Goal: Transaction & Acquisition: Purchase product/service

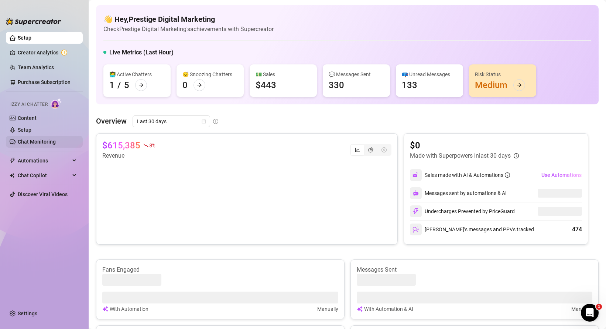
click at [35, 139] on link "Chat Monitoring" at bounding box center [37, 142] width 38 height 6
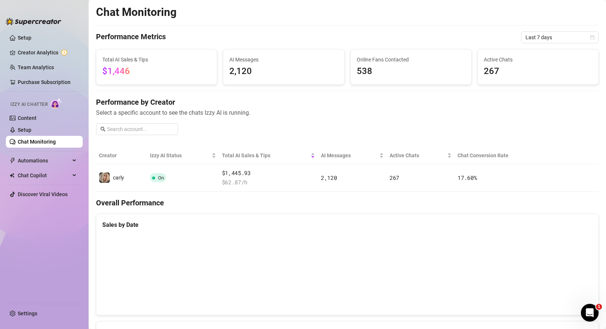
click at [38, 105] on span "Izzy AI Chatter" at bounding box center [28, 104] width 37 height 7
click at [24, 127] on link "Setup" at bounding box center [25, 130] width 14 height 6
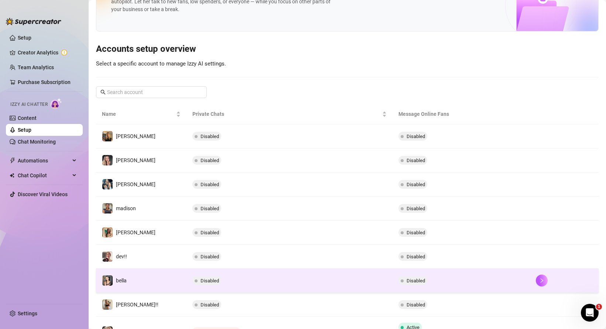
scroll to position [101, 0]
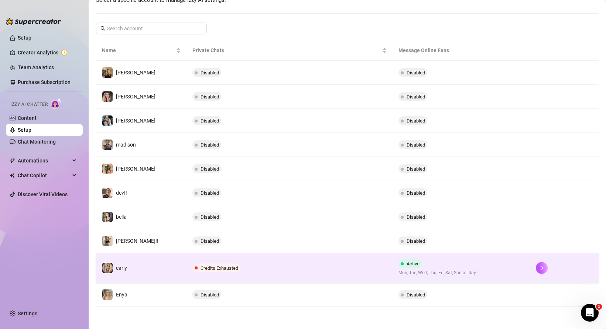
click at [239, 267] on td "Credits Exhausted" at bounding box center [290, 268] width 206 height 30
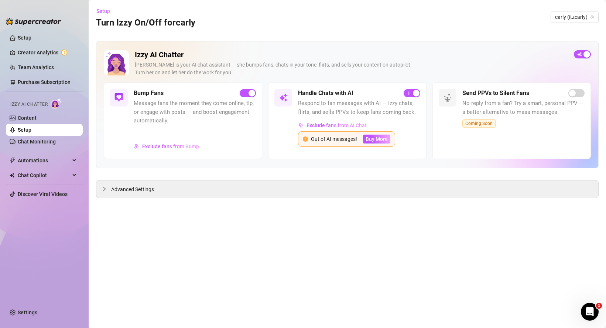
click at [37, 101] on span "Izzy AI Chatter" at bounding box center [28, 104] width 37 height 7
click at [38, 103] on span "Izzy AI Chatter" at bounding box center [28, 104] width 37 height 7
click at [55, 104] on img at bounding box center [56, 103] width 11 height 11
click at [31, 38] on link "Setup" at bounding box center [25, 38] width 14 height 6
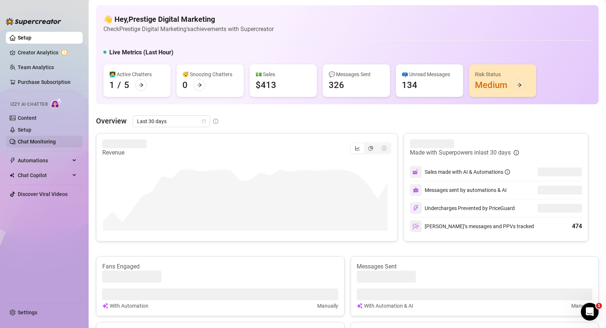
click at [31, 142] on link "Chat Monitoring" at bounding box center [37, 142] width 38 height 6
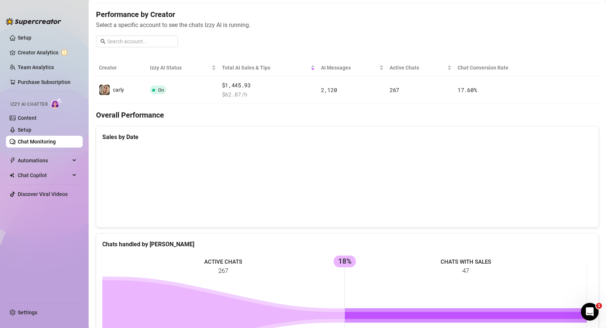
scroll to position [65, 0]
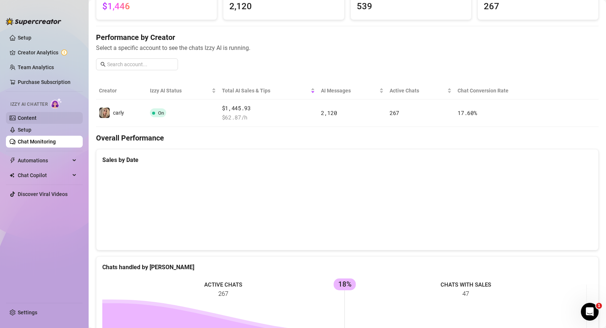
click at [37, 121] on link "Content" at bounding box center [27, 118] width 19 height 6
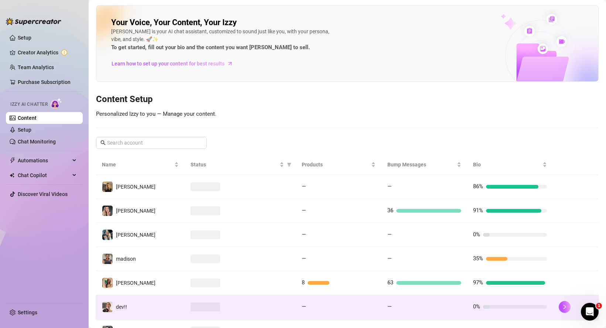
scroll to position [109, 0]
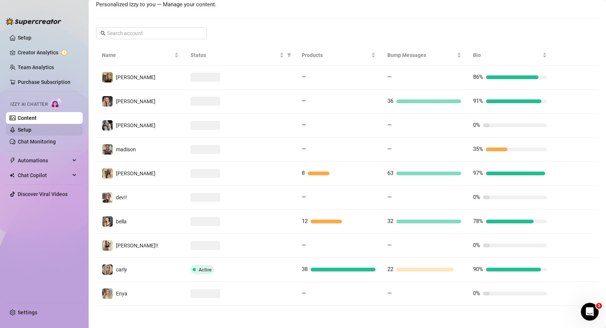
click at [31, 127] on link "Setup" at bounding box center [25, 130] width 14 height 6
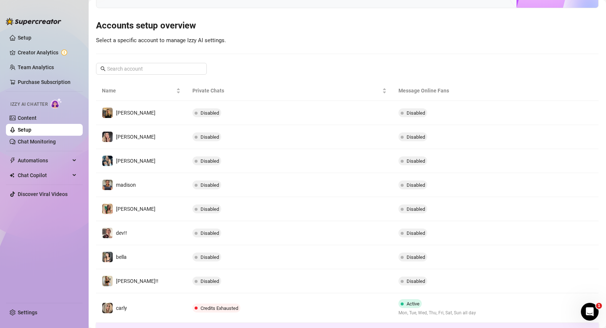
scroll to position [102, 0]
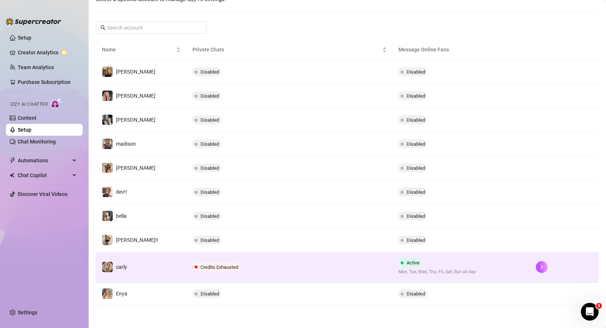
click at [296, 265] on td "Credits Exhausted" at bounding box center [290, 267] width 206 height 30
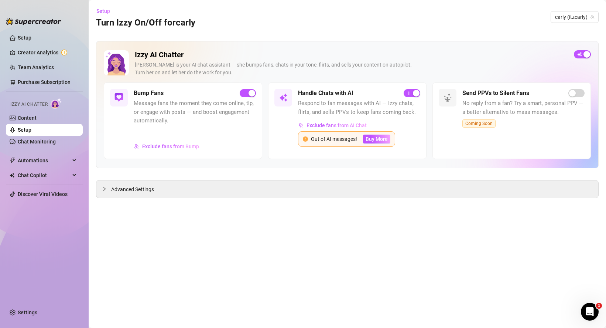
click at [33, 148] on ul "Setup Creator Analytics Team Analytics Purchase Subscription Izzy AI Chatter Co…" at bounding box center [44, 164] width 77 height 271
click at [33, 142] on link "Chat Monitoring" at bounding box center [37, 142] width 38 height 6
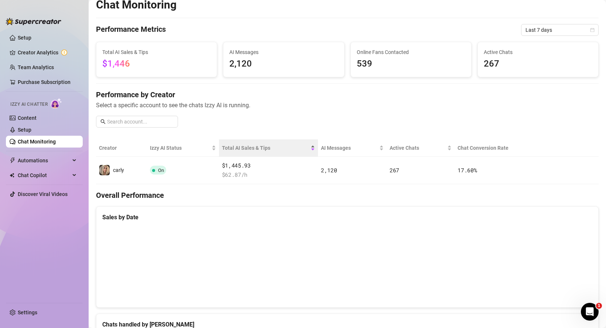
scroll to position [5, 0]
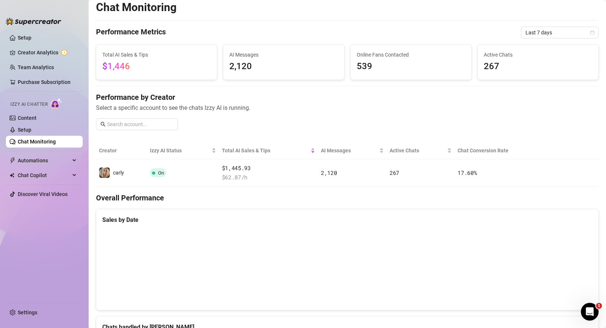
click at [500, 67] on span "267" at bounding box center [538, 66] width 109 height 14
click at [490, 65] on span "267" at bounding box center [538, 66] width 109 height 14
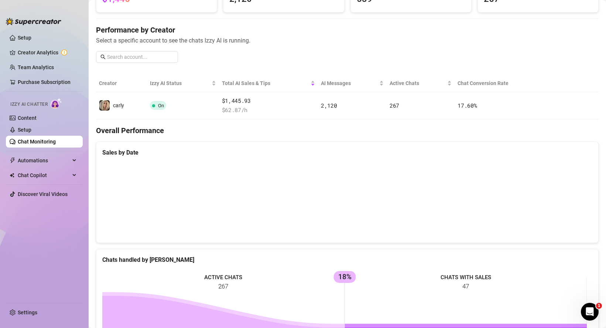
scroll to position [0, 0]
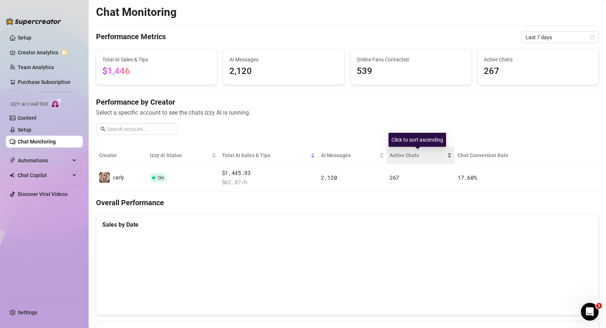
click at [406, 159] on div "Active Chats" at bounding box center [421, 155] width 62 height 8
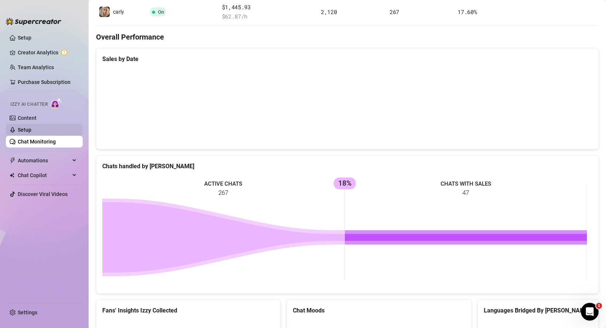
click at [18, 129] on link "Setup" at bounding box center [25, 130] width 14 height 6
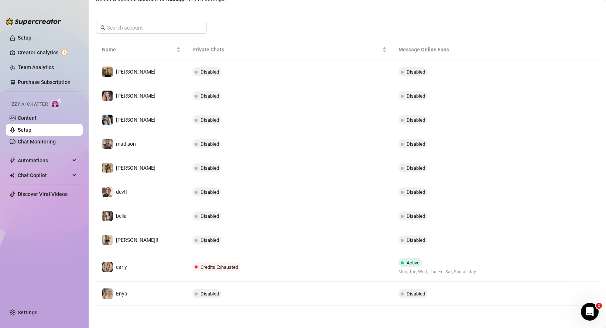
scroll to position [102, 0]
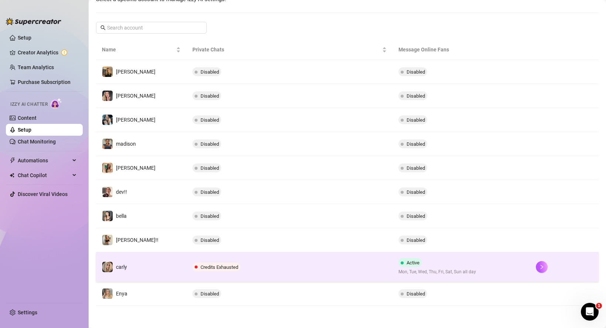
click at [271, 273] on td "Credits Exhausted" at bounding box center [290, 267] width 206 height 30
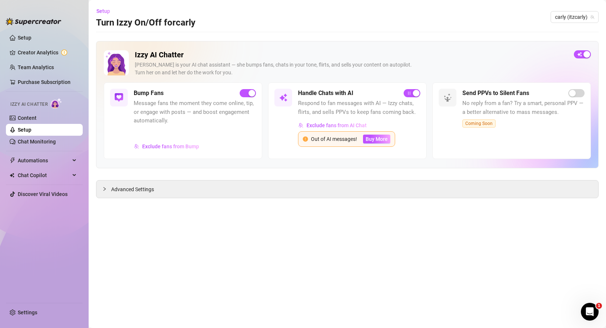
click at [144, 93] on h5 "Bump Fans" at bounding box center [149, 93] width 30 height 9
click at [119, 96] on img at bounding box center [119, 97] width 9 height 9
click at [170, 194] on div "Advanced Settings" at bounding box center [347, 188] width 502 height 17
click at [103, 188] on icon "collapsed" at bounding box center [104, 189] width 4 height 4
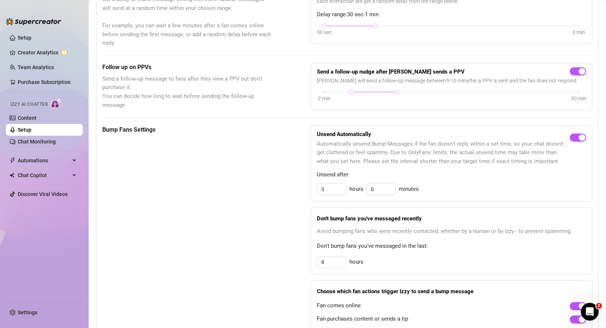
scroll to position [248, 0]
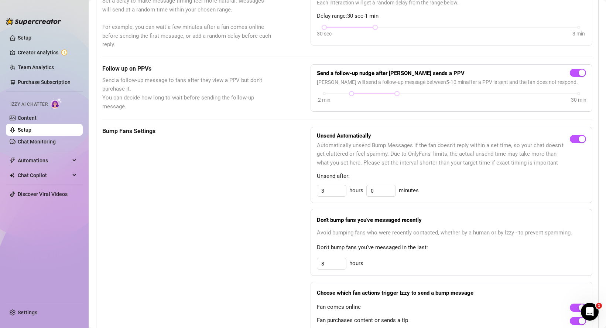
click at [125, 135] on h5 "Bump Fans Settings" at bounding box center [187, 131] width 171 height 9
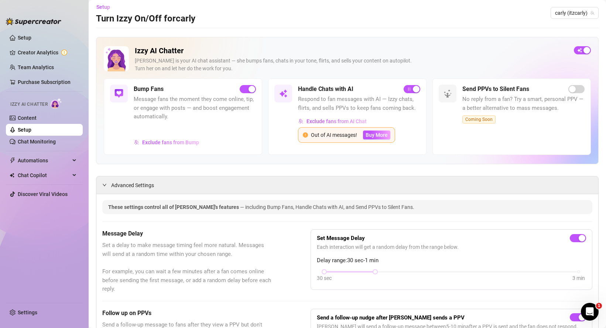
scroll to position [0, 0]
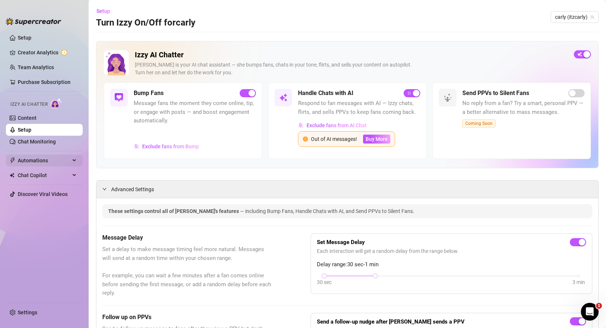
click at [33, 163] on span "Automations" at bounding box center [44, 160] width 52 height 12
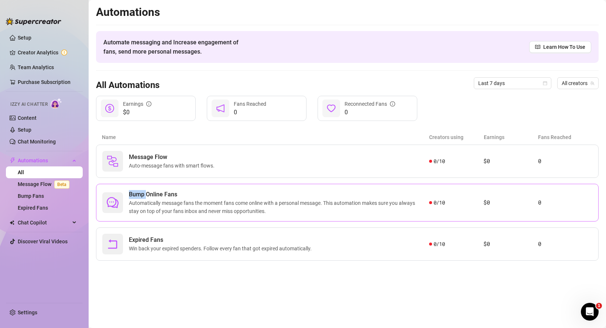
click at [146, 190] on div "Bump Online Fans Automatically message fans the moment fans come online with a …" at bounding box center [347, 203] width 503 height 38
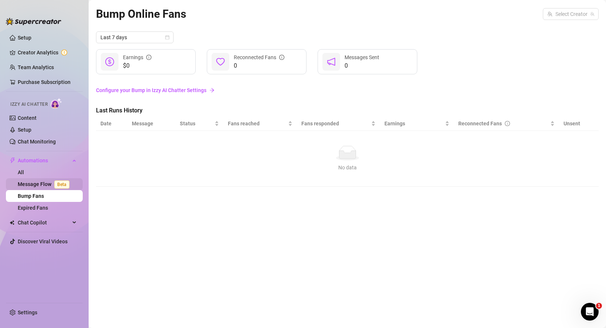
click at [31, 186] on link "Message Flow Beta" at bounding box center [45, 184] width 55 height 6
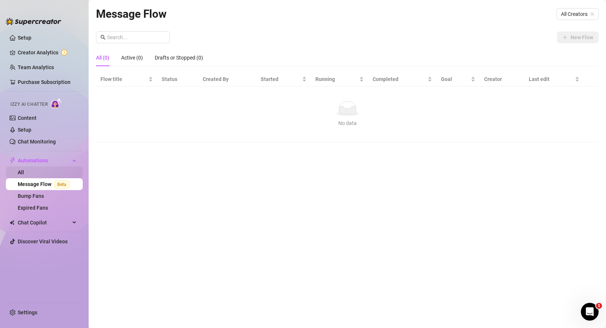
click at [24, 169] on link "All" at bounding box center [21, 172] width 6 height 6
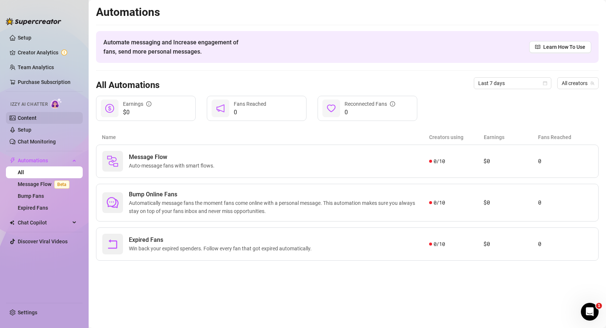
click at [28, 116] on link "Content" at bounding box center [27, 118] width 19 height 6
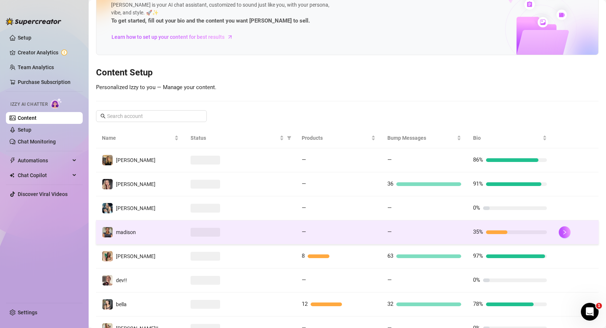
scroll to position [109, 0]
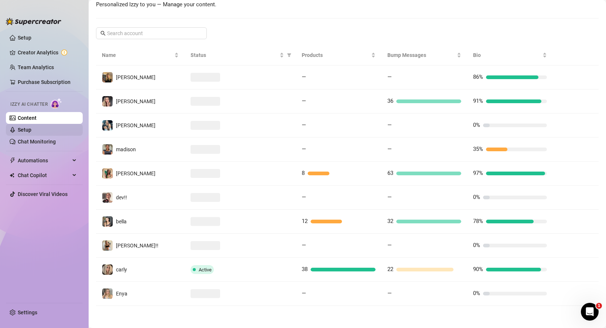
click at [22, 133] on link "Setup" at bounding box center [25, 130] width 14 height 6
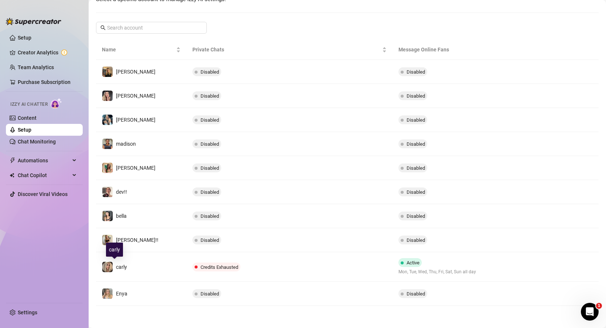
click at [111, 269] on img at bounding box center [107, 267] width 10 height 10
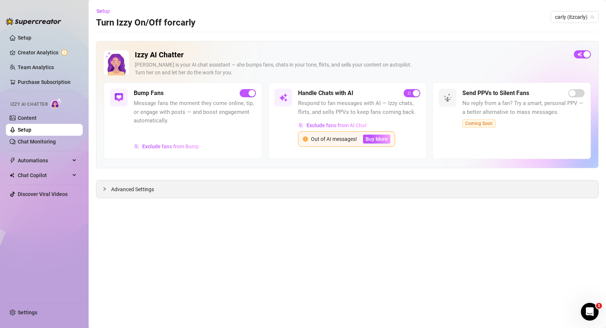
click at [108, 191] on div at bounding box center [106, 189] width 9 height 8
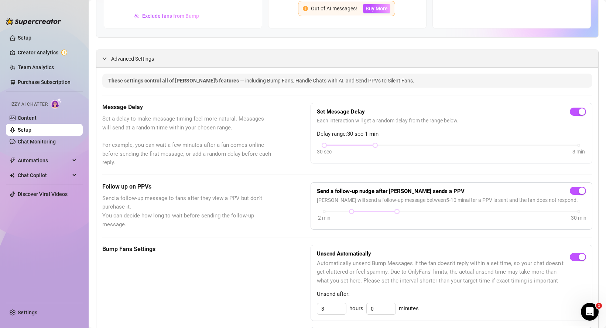
scroll to position [134, 0]
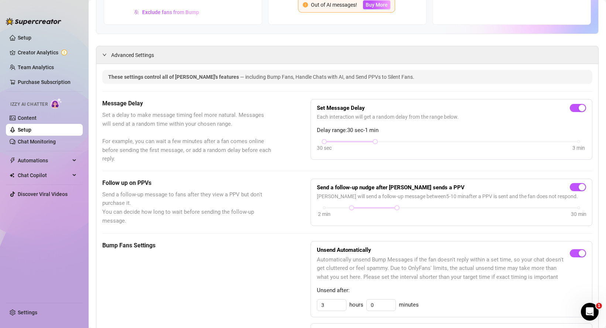
click at [141, 247] on h5 "Bump Fans Settings" at bounding box center [187, 245] width 171 height 9
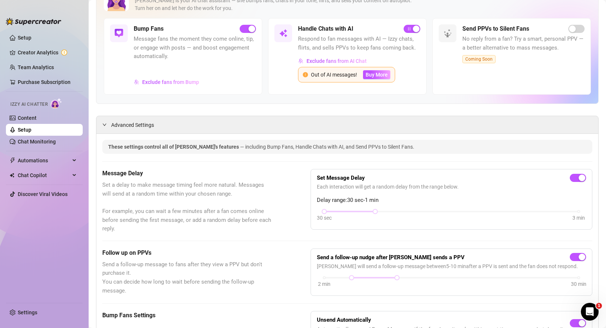
scroll to position [0, 0]
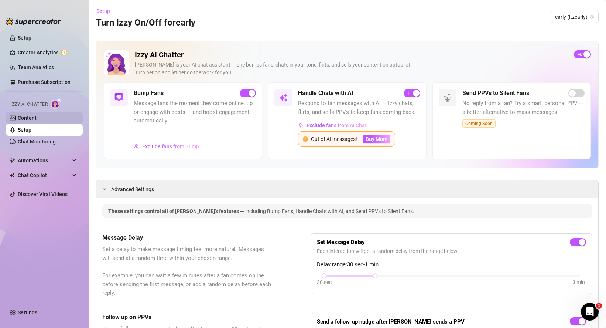
click at [37, 115] on link "Content" at bounding box center [27, 118] width 19 height 6
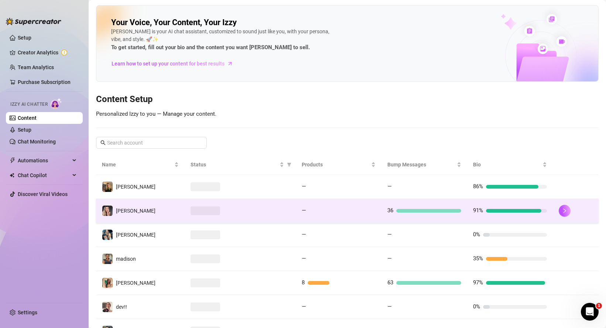
scroll to position [109, 0]
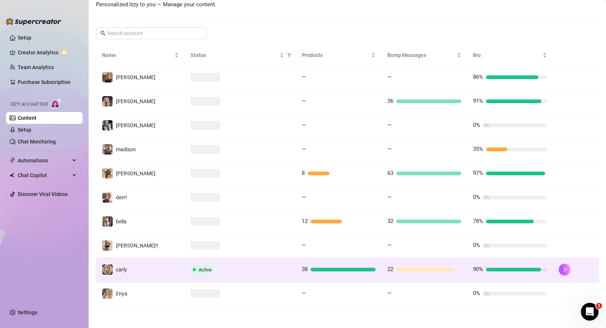
click at [296, 266] on td "38" at bounding box center [339, 270] width 86 height 24
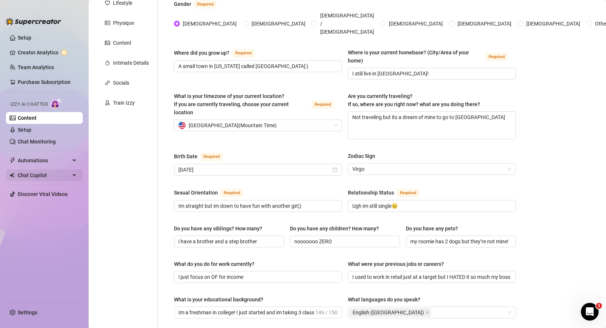
scroll to position [102, 0]
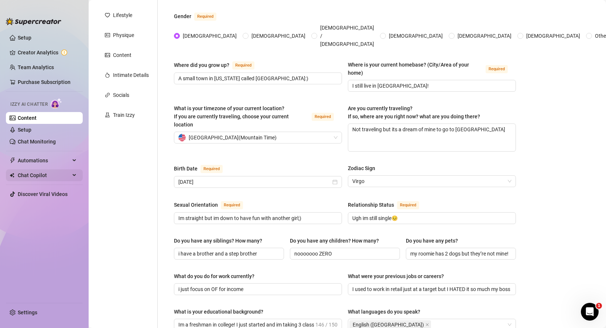
click at [48, 174] on span "Chat Copilot" at bounding box center [44, 175] width 52 height 12
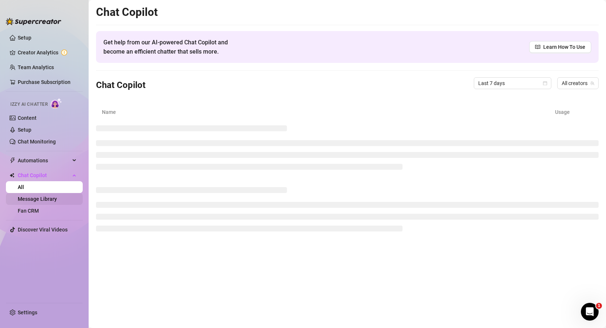
click at [51, 196] on link "Message Library" at bounding box center [37, 199] width 39 height 6
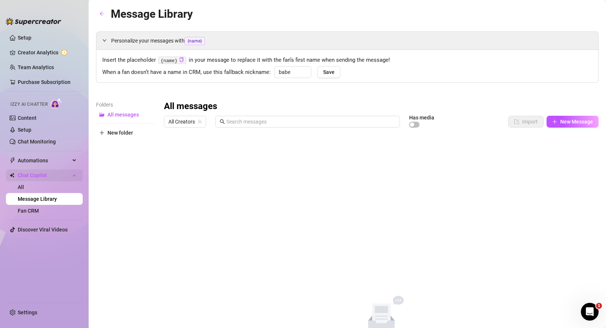
click at [35, 181] on span "Chat Copilot" at bounding box center [44, 175] width 52 height 12
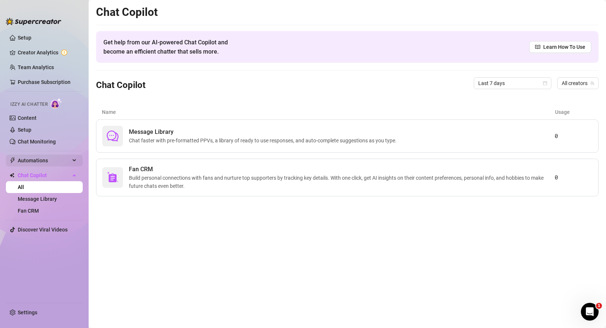
click at [38, 161] on span "Automations" at bounding box center [44, 160] width 52 height 12
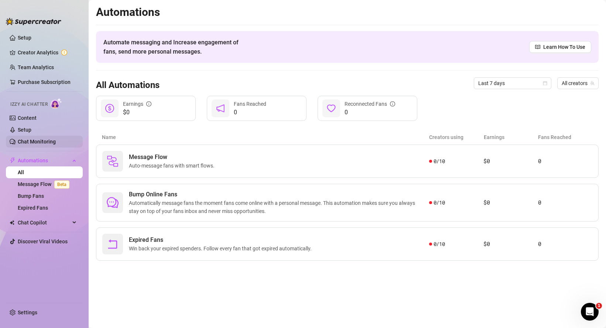
click at [36, 140] on link "Chat Monitoring" at bounding box center [37, 142] width 38 height 6
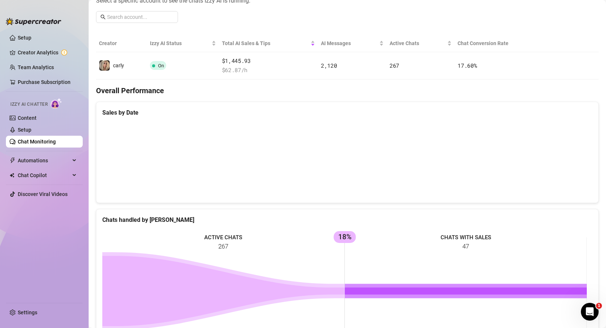
scroll to position [135, 0]
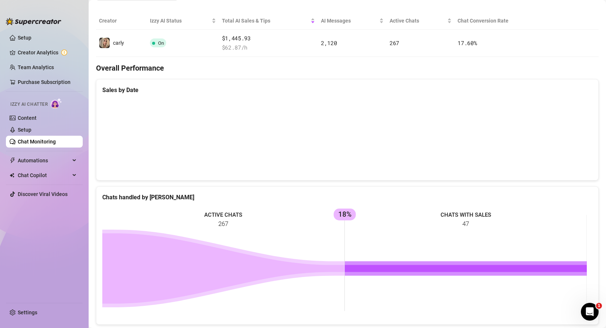
click at [561, 148] on canvas at bounding box center [344, 137] width 485 height 74
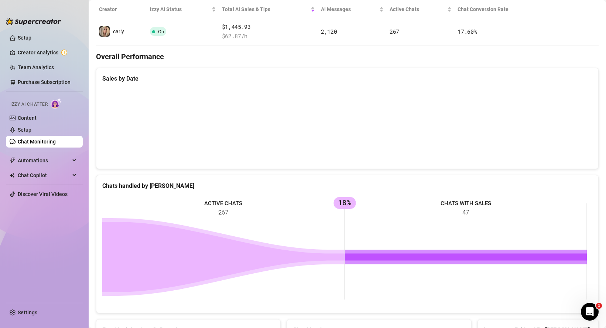
scroll to position [0, 0]
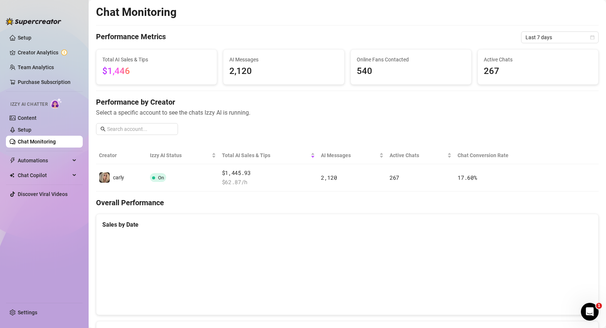
click at [32, 106] on span "Izzy AI Chatter" at bounding box center [28, 104] width 37 height 7
click at [30, 127] on link "Setup" at bounding box center [25, 130] width 14 height 6
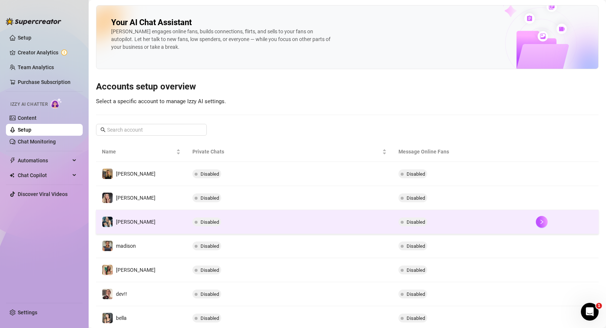
scroll to position [102, 0]
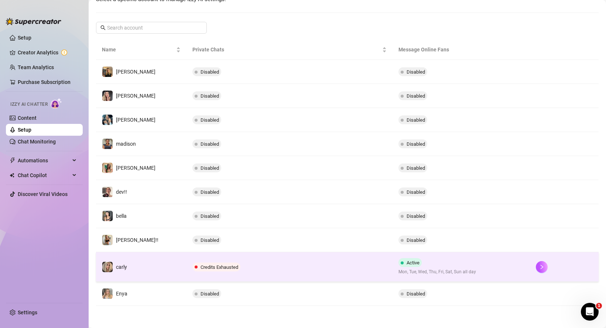
click at [201, 265] on span "Credits Exhausted" at bounding box center [220, 267] width 38 height 6
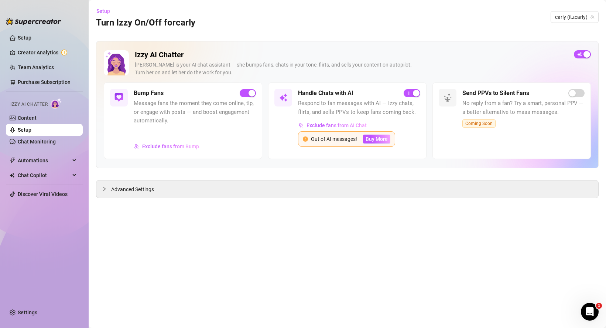
click at [143, 98] on div "Bump Fans Message fans the moment they come online, tip, or engage with posts —…" at bounding box center [195, 121] width 122 height 64
click at [156, 148] on span "Exclude fans from Bump" at bounding box center [170, 146] width 57 height 6
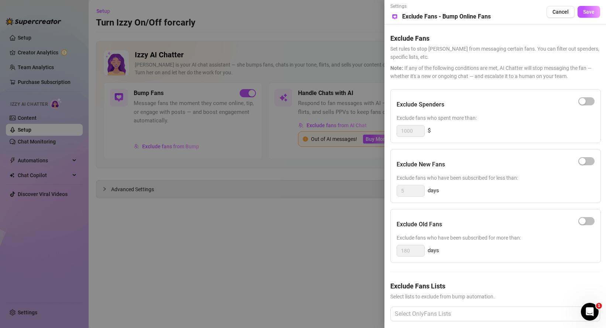
click at [308, 182] on div at bounding box center [303, 164] width 606 height 328
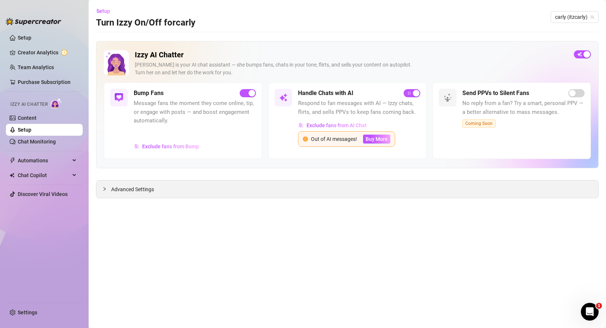
click at [159, 185] on div "Advanced Settings" at bounding box center [347, 188] width 502 height 17
click at [129, 187] on span "Advanced Settings" at bounding box center [132, 189] width 43 height 8
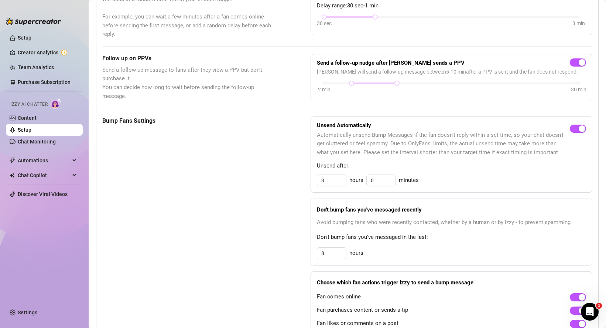
scroll to position [257, 0]
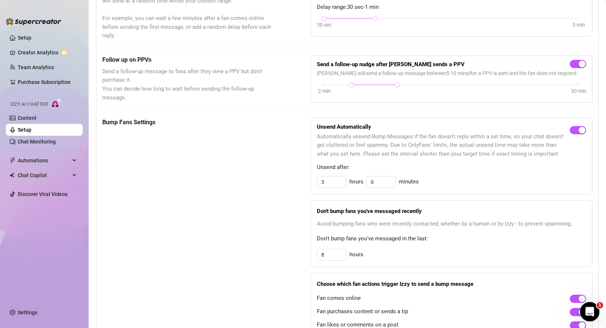
click at [593, 306] on div "Open Intercom Messenger" at bounding box center [589, 310] width 24 height 24
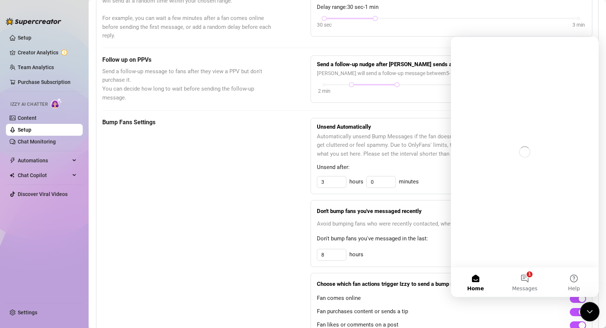
scroll to position [0, 0]
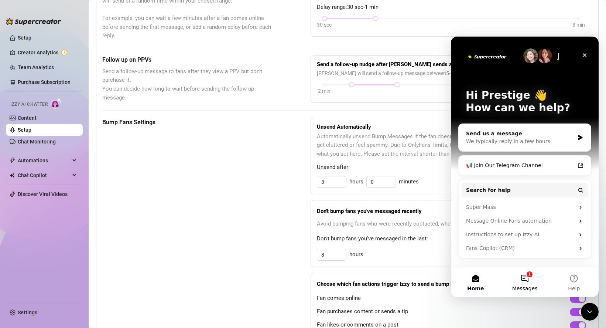
click at [525, 282] on button "1 Messages" at bounding box center [524, 282] width 49 height 30
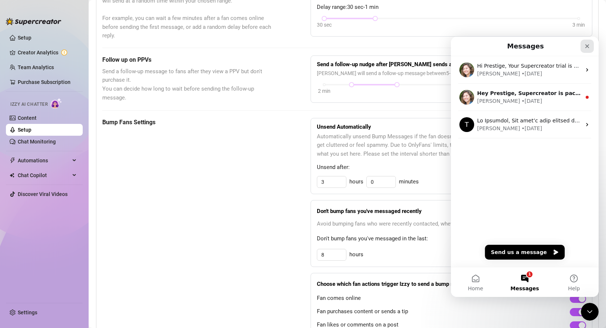
click at [589, 44] on icon "Close" at bounding box center [588, 46] width 6 height 6
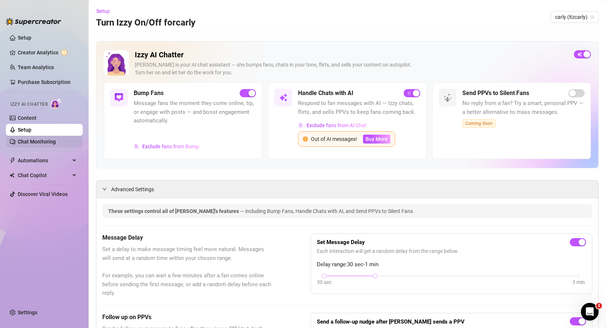
click at [40, 143] on link "Chat Monitoring" at bounding box center [37, 142] width 38 height 6
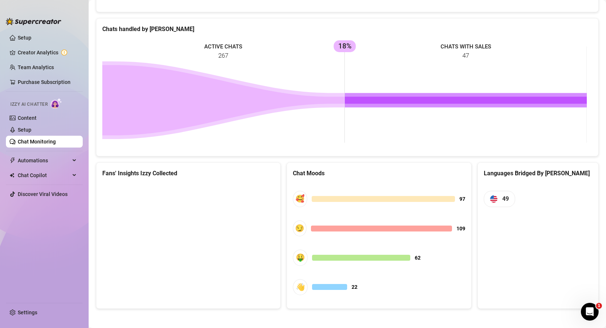
scroll to position [306, 0]
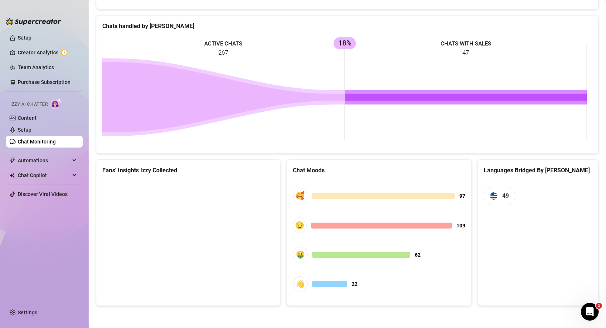
click at [416, 95] on icon at bounding box center [466, 97] width 242 height 7
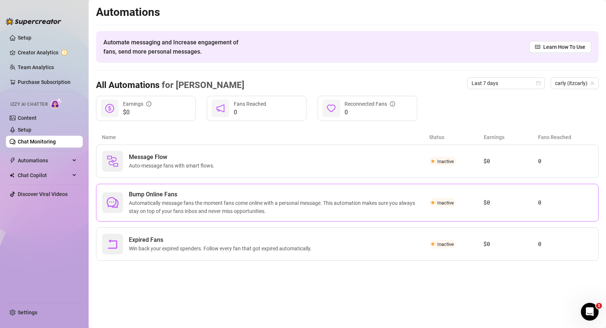
click at [298, 205] on span "Automatically message fans the moment fans come online with a personal message.…" at bounding box center [279, 207] width 300 height 16
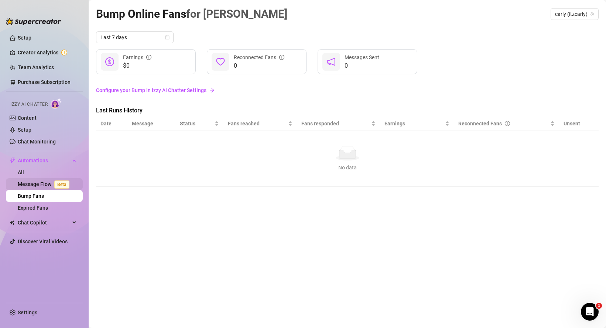
click at [39, 187] on link "Message Flow Beta" at bounding box center [45, 184] width 55 height 6
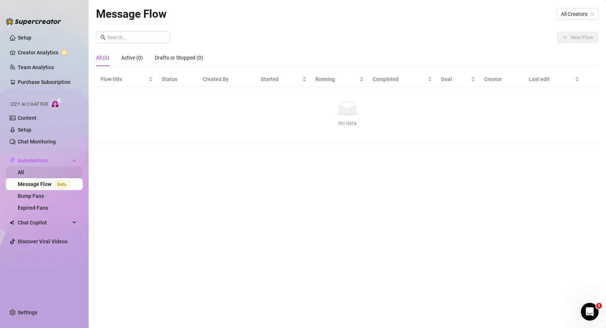
click at [24, 170] on link "All" at bounding box center [21, 172] width 6 height 6
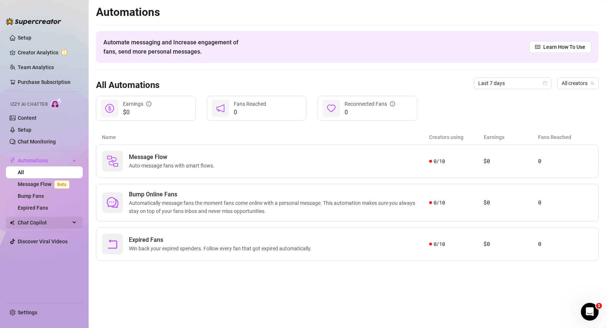
click at [24, 220] on span "Chat Copilot" at bounding box center [44, 223] width 52 height 12
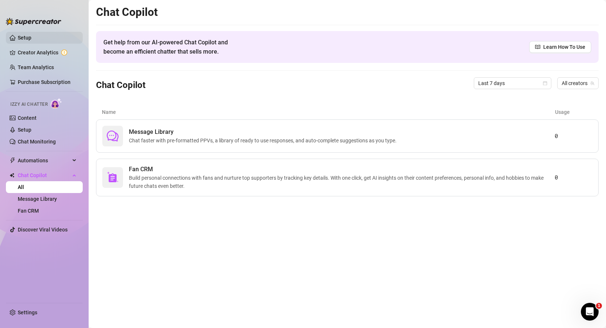
click at [18, 35] on link "Setup" at bounding box center [25, 38] width 14 height 6
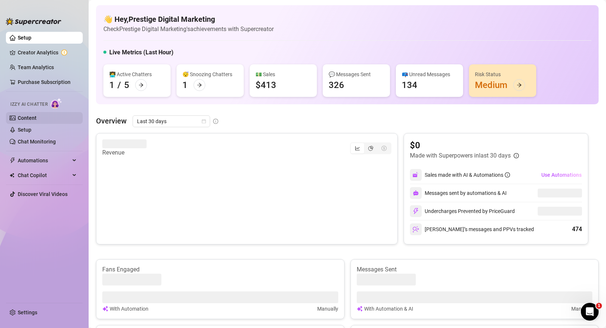
click at [18, 119] on link "Content" at bounding box center [27, 118] width 19 height 6
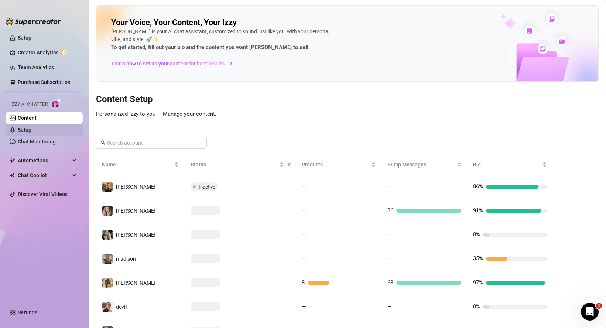
click at [31, 127] on link "Setup" at bounding box center [25, 130] width 14 height 6
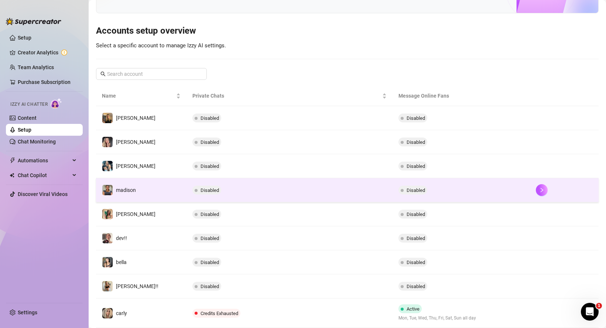
scroll to position [102, 0]
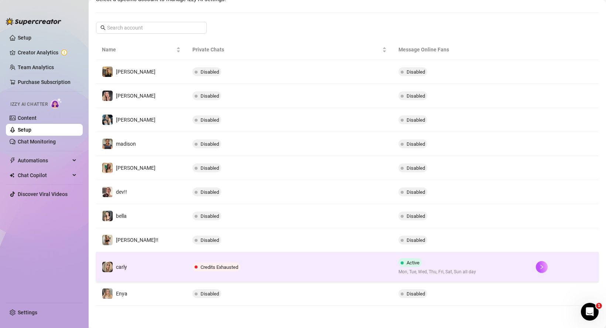
click at [203, 260] on td "Credits Exhausted" at bounding box center [290, 267] width 206 height 30
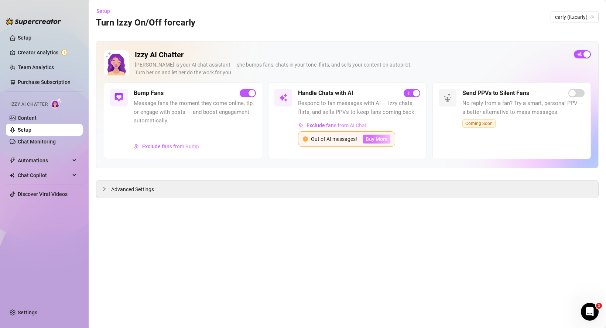
click at [367, 141] on span "Buy More" at bounding box center [377, 139] width 22 height 6
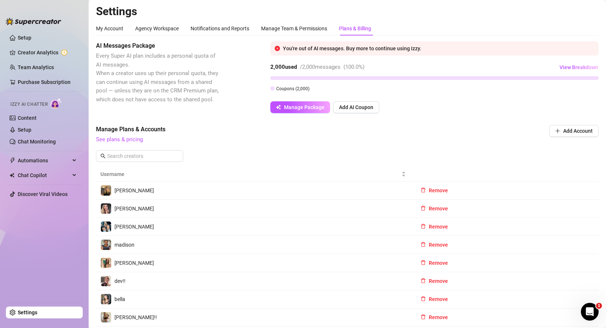
scroll to position [1, 0]
